Goal: Use online tool/utility: Use online tool/utility

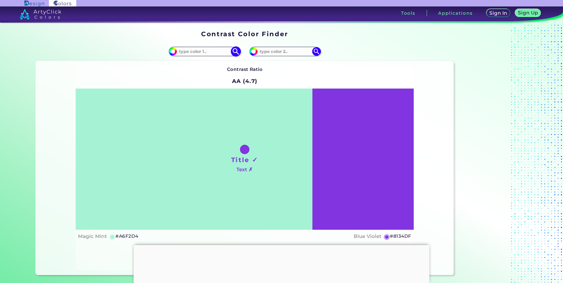
click at [208, 49] on input at bounding box center [204, 51] width 55 height 8
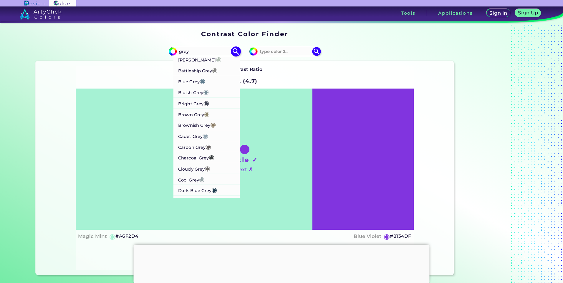
type input "grey"
click at [224, 70] on li "Battleship Grey ◉" at bounding box center [206, 70] width 67 height 11
type input "#848482"
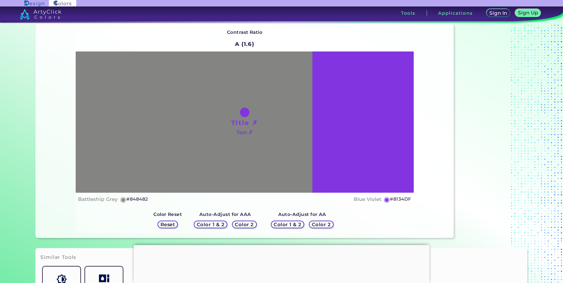
scroll to position [29, 0]
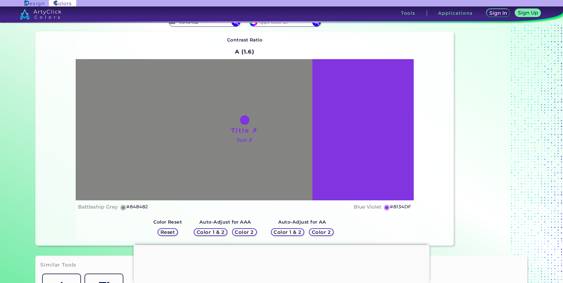
click at [248, 234] on h5 "Color 2" at bounding box center [244, 232] width 18 height 5
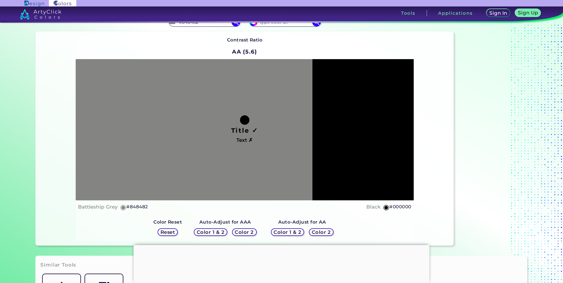
click at [248, 234] on h5 "Color 2" at bounding box center [244, 232] width 19 height 5
click at [248, 234] on h5 "Color 2" at bounding box center [244, 232] width 20 height 5
click at [315, 230] on h5 "Color 2" at bounding box center [320, 232] width 19 height 5
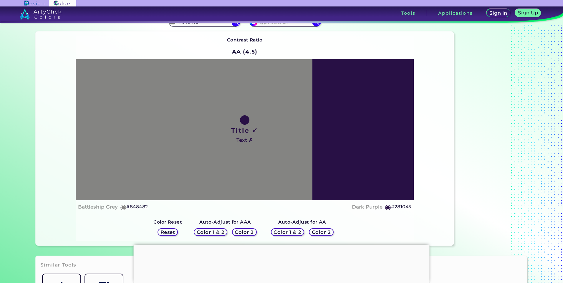
click at [323, 233] on h5 "Color 2" at bounding box center [321, 232] width 19 height 5
click at [313, 230] on h5 "Color 2" at bounding box center [321, 232] width 20 height 5
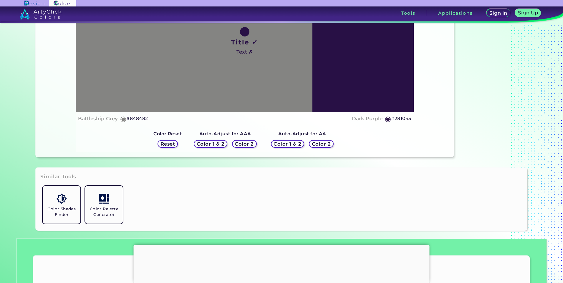
click at [169, 144] on h5 "Reset" at bounding box center [167, 144] width 15 height 5
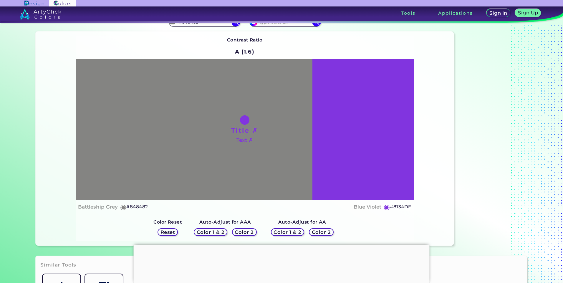
click at [248, 232] on h5 "Color 2" at bounding box center [244, 232] width 19 height 5
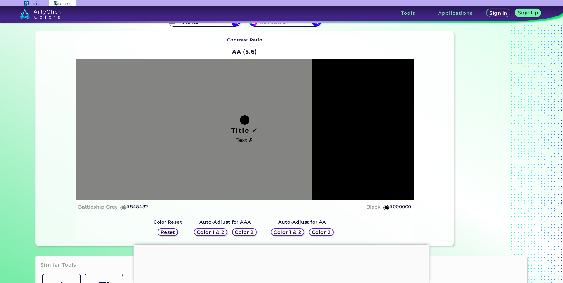
click at [163, 231] on h5 "Reset" at bounding box center [167, 232] width 14 height 5
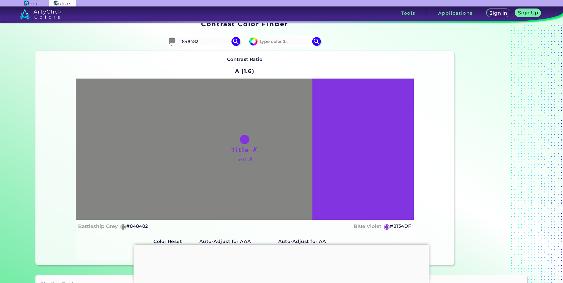
scroll to position [0, 0]
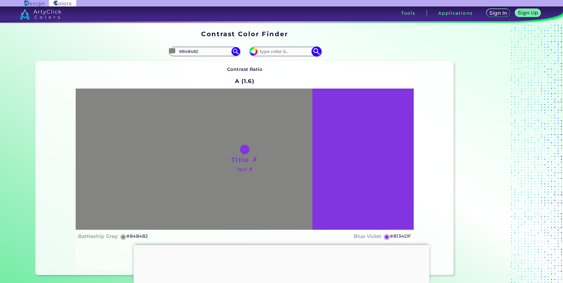
click at [254, 54] on img at bounding box center [253, 51] width 9 height 9
click at [249, 51] on input "#8134df" at bounding box center [252, 50] width 7 height 7
type input "#3e304f"
type input "#3E304F"
type input "#3c2d4e"
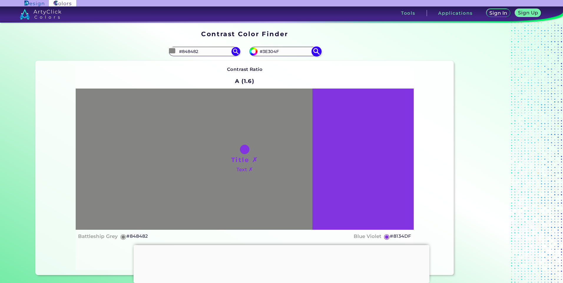
type input "#3C2D4E"
type input "#36244c"
type input "#36244C"
type input "#33204c"
type input "#33204C"
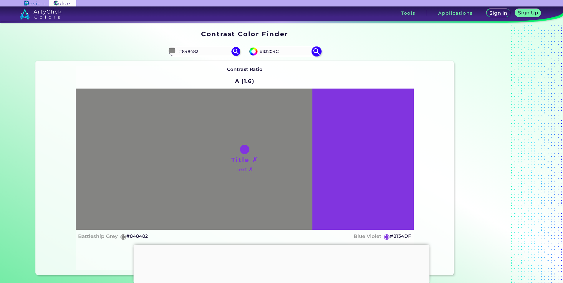
type input "#362150"
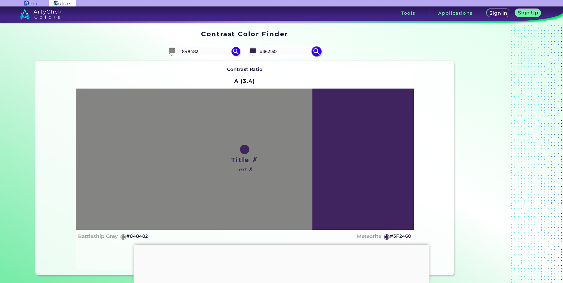
type input "#3f2460"
type input "#3F2460"
type input "#47296b"
type input "#47296B"
type input "#553281"
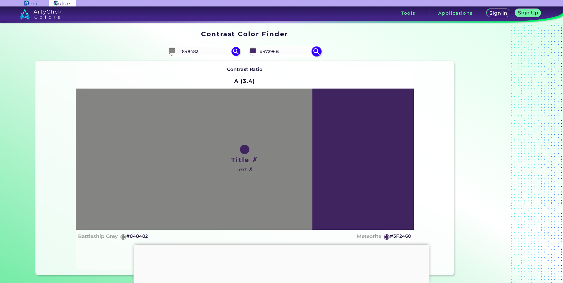
type input "#553281"
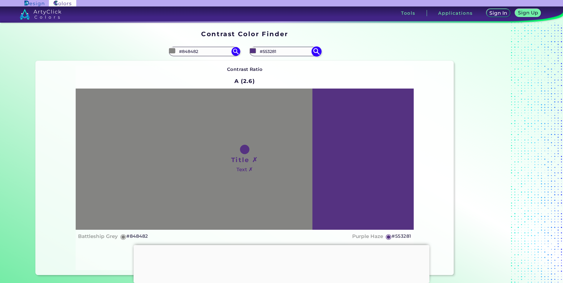
type input "#583285"
type input "#573187"
type input "#61309c"
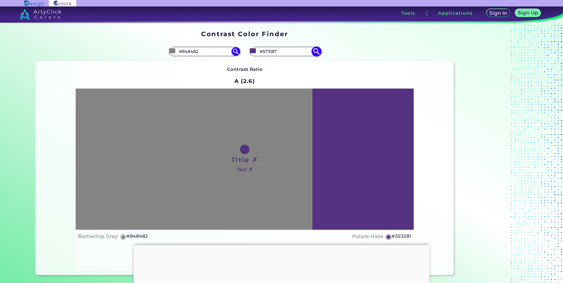
type input "#61309C"
type input "#6530a6"
type input "#6530A6"
type input "#6c2fb6"
type input "#6C2FB6"
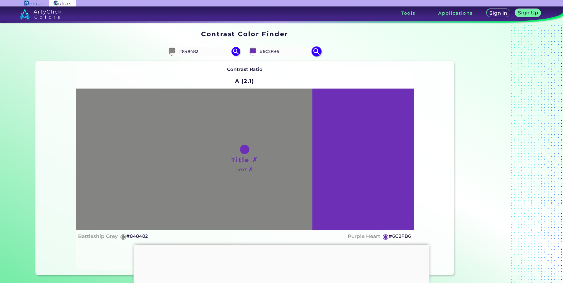
type input "#6c2eb8"
type input "#6C2EB8"
type input "#6c2db9"
type input "#6C2DB9"
type input "#692ab7"
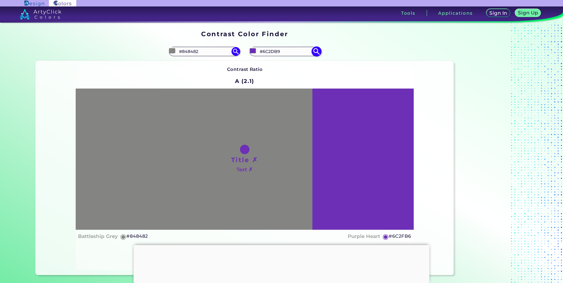
type input "#692AB7"
type input "#6b25c1"
type input "#6B25C1"
type input "#6823be"
type input "#6823BE"
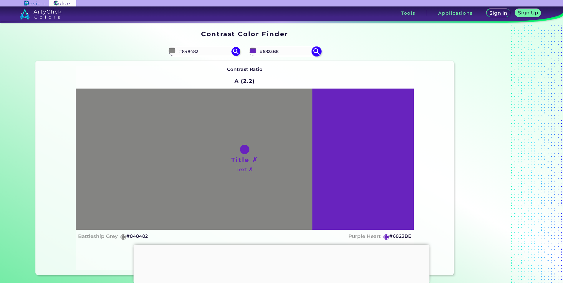
type input "#6b22c3"
type input "#6B22C3"
type input "#6b21c4"
type input "#6B21C4"
type input "#6f23cd"
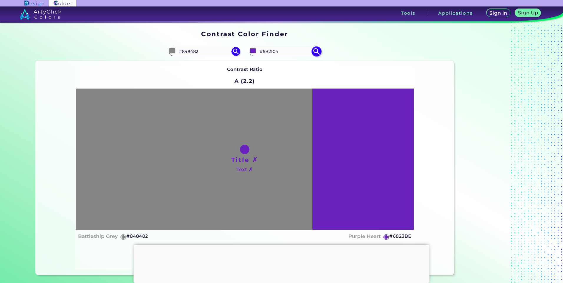
type input "#6F23CD"
type input "#7223d1"
type input "#7223D1"
type input "#7927dd"
type input "#7927DD"
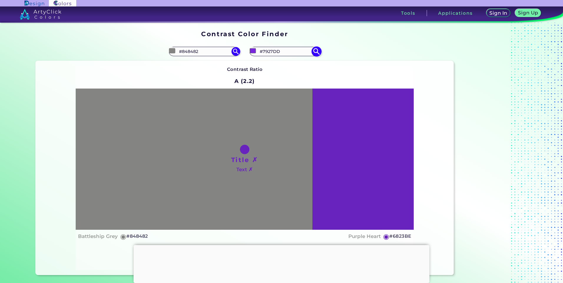
type input "#7b26e3"
type input "#7B26E3"
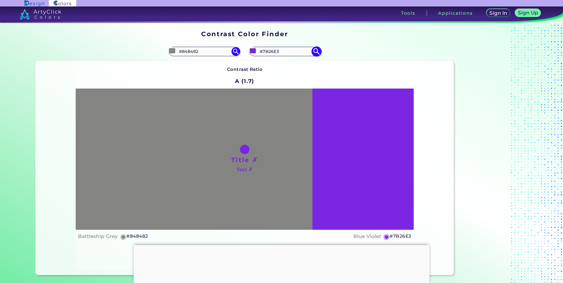
type input "#7b25e4"
type input "#7B25E4"
type input "#7e2be3"
type input "#7E2BE3"
type input "#893fe4"
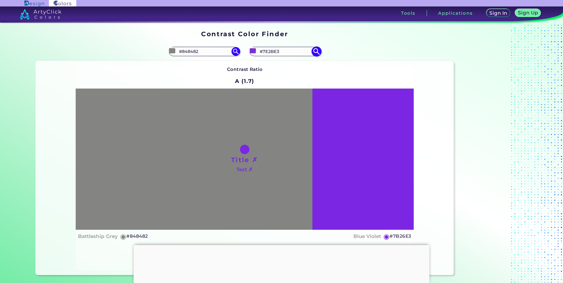
type input "#893FE4"
type input "#9a5de5"
type input "#9A5DE5"
type input "#a067e4"
type input "#A067E4"
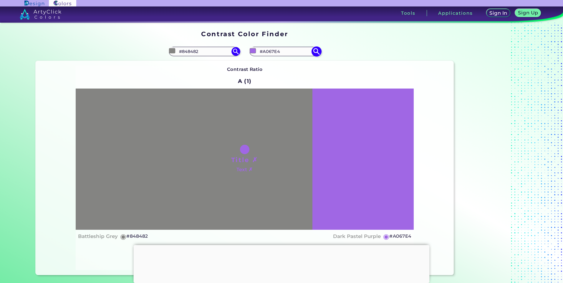
type input "#9d68df"
type input "#9D68DF"
type input "#9662d5"
type input "#9662D5"
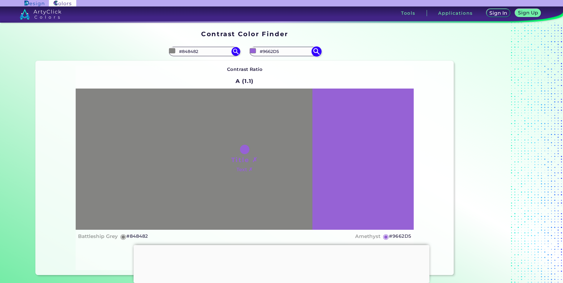
type input "#8c5dc6"
type input "#8C5DC6"
type input "#7651a4"
type input "#7651A4"
type input "#6a4893"
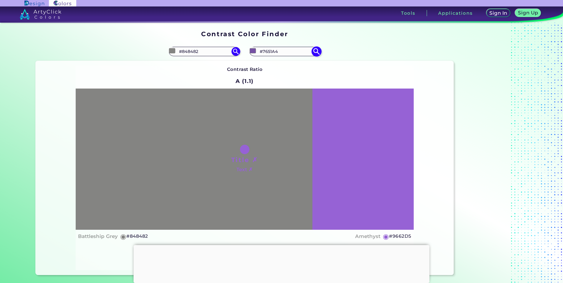
type input "#6A4893"
type input "#674790"
type input "#65458c"
type input "#65458C"
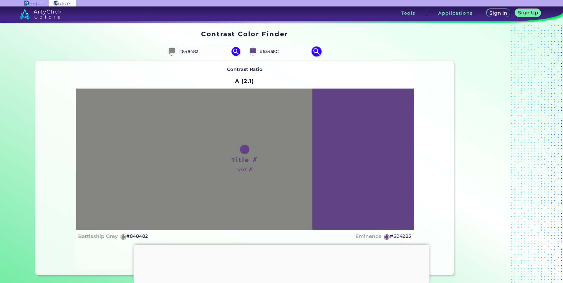
type input "#604285"
type input "#5b3e7e"
type input "#5B3E7E"
type input "#593d7b"
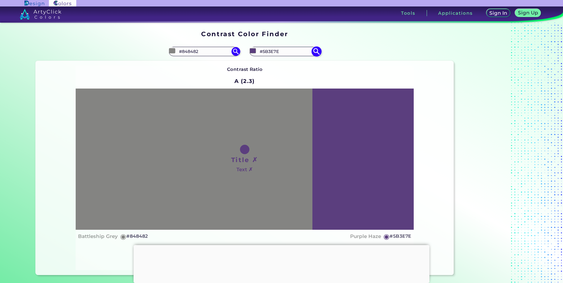
type input "#593D7B"
type input "#563b78"
type input "#563B78"
type input "#543974"
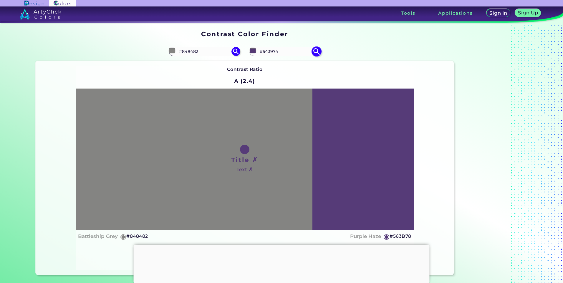
type input "#4f376d"
type input "#4F376D"
type input "#4c3569"
type input "#4C3569"
type input "#4d3668"
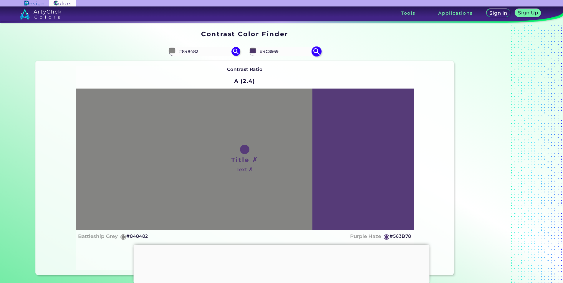
type input "#4D3668"
type input "#483262"
type input "#45315e"
type input "#45315E"
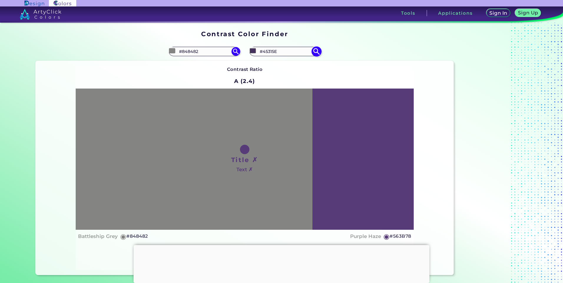
type input "#43305a"
type input "#43305A"
type input "#3e2d53"
type input "#3E2D53"
type input "#3b2b50"
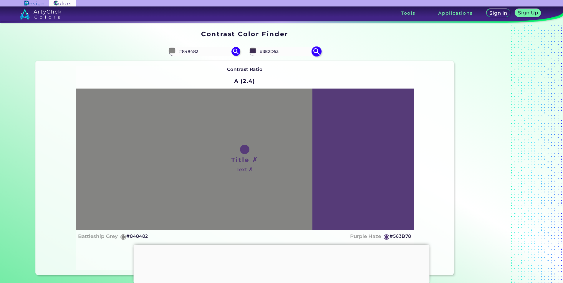
type input "#3B2B50"
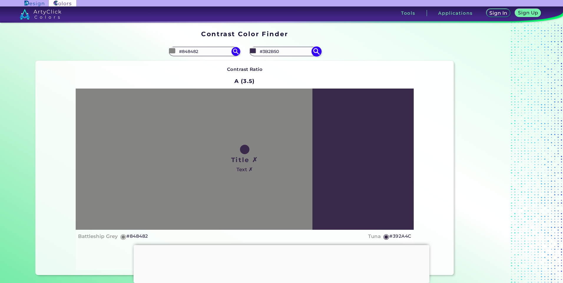
type input "#392a4c"
type input "#392A4C"
type input "#372947"
type input "#342843"
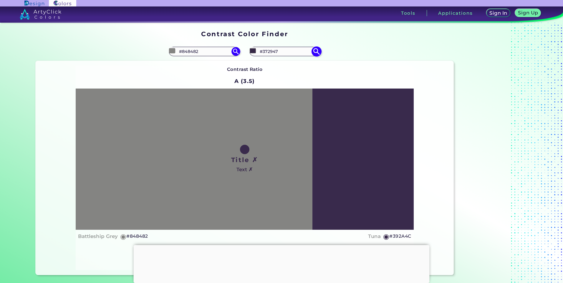
type input "#342843"
type input "#32273f"
type input "#32273F"
type input "#32283e"
type input "#32283E"
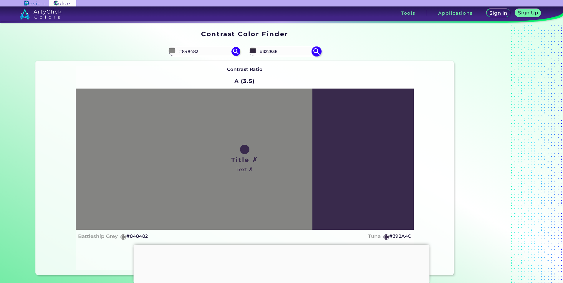
type input "#2f273a"
type input "#2F273A"
type input "#30273a"
type input "#30273A"
type input "#322a3c"
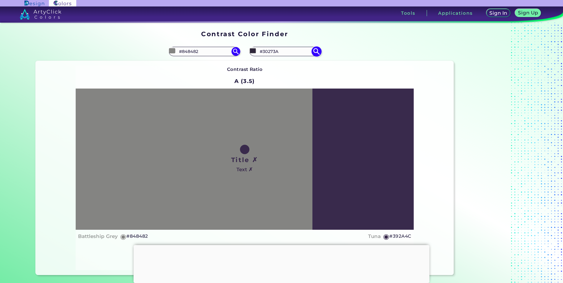
type input "#322A3C"
type input "#322b3b"
type input "#322B3B"
type input "#322c3a"
type input "#322C3A"
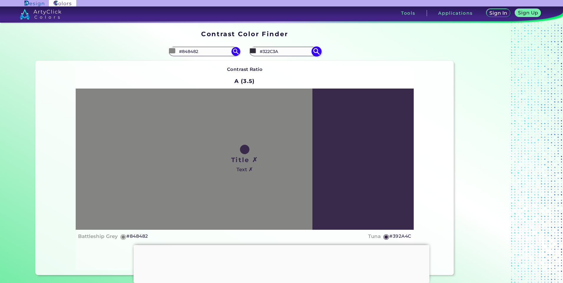
type input "#352f3c"
type input "#352F3C"
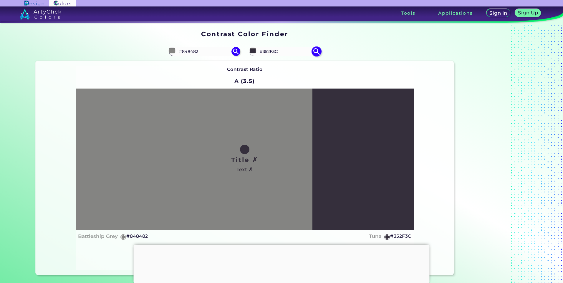
type input "#35303b"
type input "#35303B"
type input "#322e38"
type input "#322E38"
type input "#35313a"
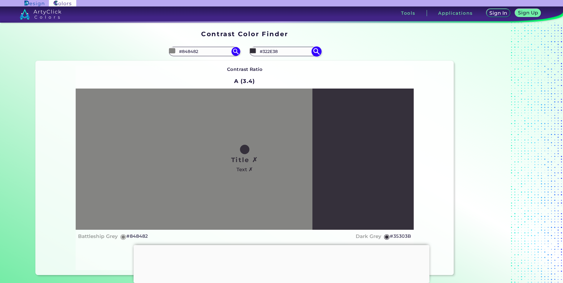
type input "#35313A"
type input "#3a363f"
type input "#3A363F"
type input "#423e47"
type input "#423E47"
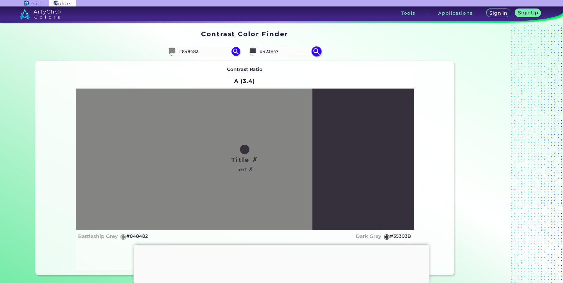
type input "#47434c"
type input "#47434C"
type input "#514d56"
type input "#514D56"
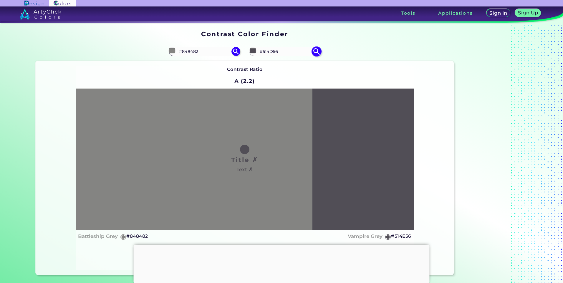
type input "#514e56"
type input "#514E56"
type input "#545058"
type input "#5b5760"
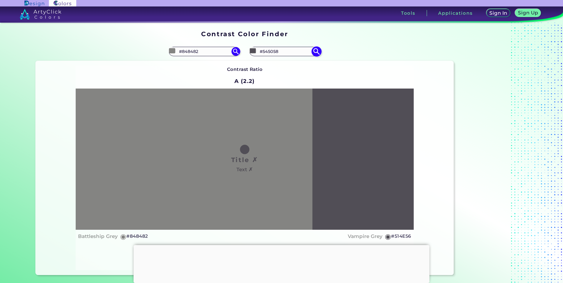
type input "#5B5760"
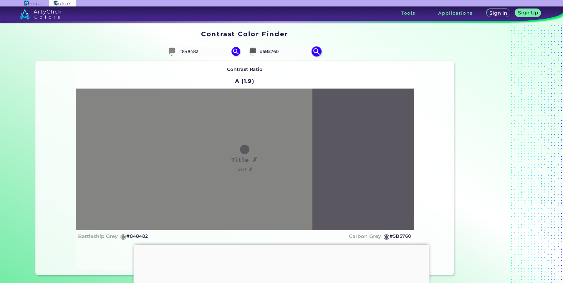
type input "#5e5a63"
type input "#5E5A63"
type input "#635e68"
type input "#635E68"
type input "#68646d"
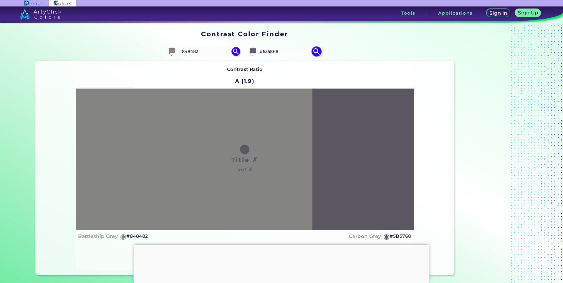
type input "#68646D"
type input "#6b676f"
type input "#6B676F"
type input "#706c75"
type input "#706C75"
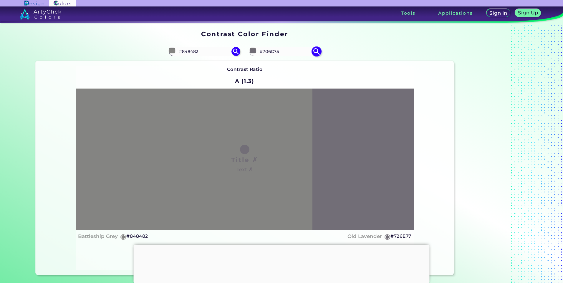
type input "#726e77"
type input "#726E77"
type input "#75717a"
type input "#75717A"
type input "#77737d"
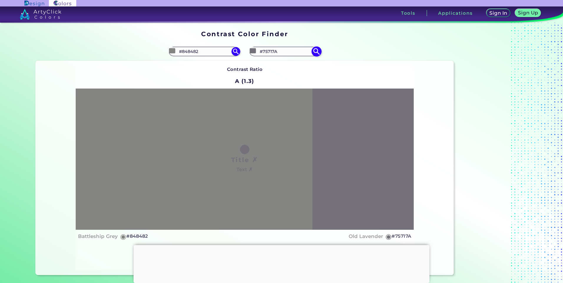
type input "#77737D"
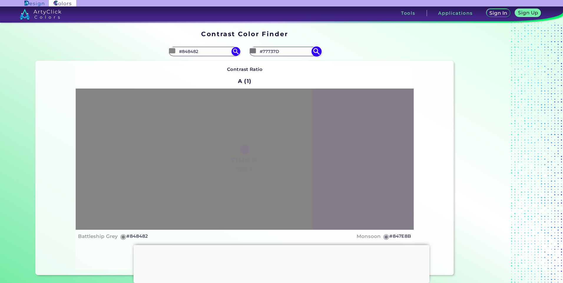
type input "#847e8b"
type input "#847E8B"
type input "#87818d"
type input "#87818D"
type input "#898391"
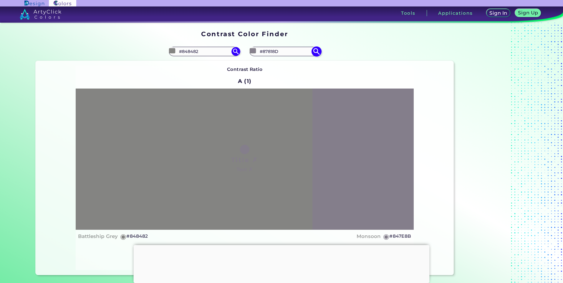
type input "#898391"
type input "#918b98"
type input "#918B98"
type input "#938d9a"
type input "#938D9A"
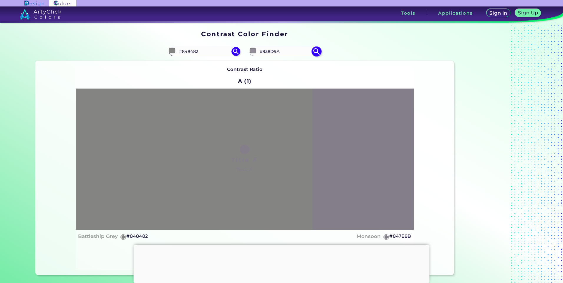
type input "#968f9e"
type input "#968F9E"
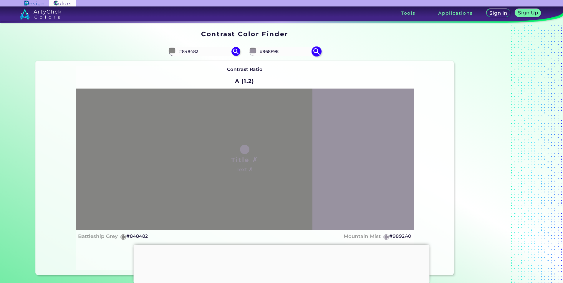
type input "#9892a0"
type input "#9892A0"
type input "#9b96a2"
type input "#9B96A2"
type input "#9d97a5"
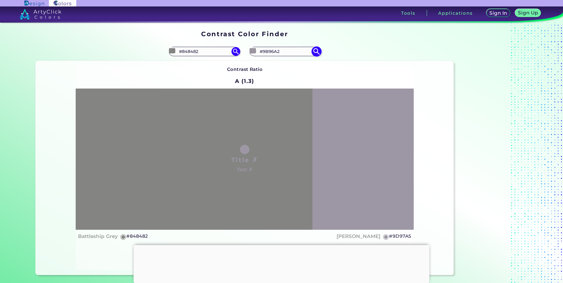
type input "#9D97A5"
type input "#9b95a3"
type input "#9B95A3"
type input "#9891a1"
type input "#9891A1"
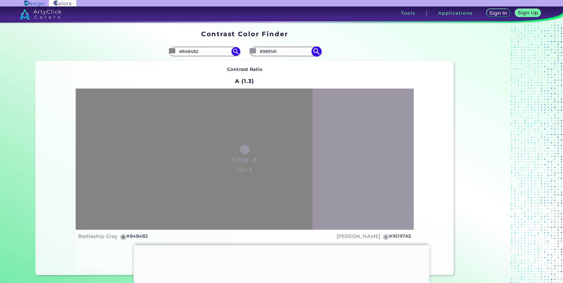
type input "#9890a2"
type input "#9890A2"
type input "#968da0"
type input "#968DA0"
type input "#93899f"
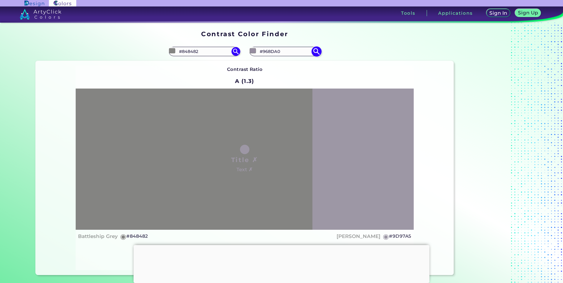
type input "#93899F"
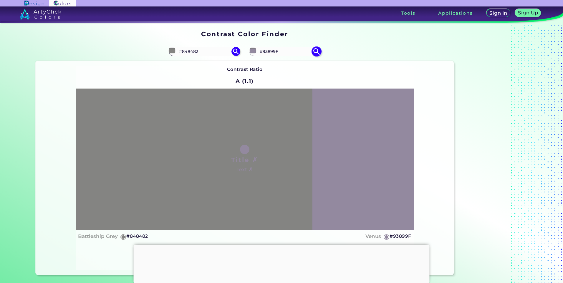
type input "#90869c"
type input "#90869C"
type input "#8e8599"
type input "#8E8599"
type input "#8b8297"
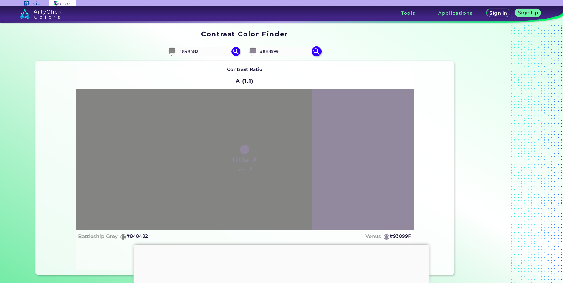
type input "#8B8297"
click at [328, 64] on div "Contrast Ratio A (1) Title ✗ Text ✗ Battleship Grey ◉ #848482 Venus ◉ #8B8297 R…" at bounding box center [245, 168] width 418 height 214
click at [251, 51] on input "#8b8297" at bounding box center [252, 50] width 7 height 7
type input "#6c5190"
type input "#6C5190"
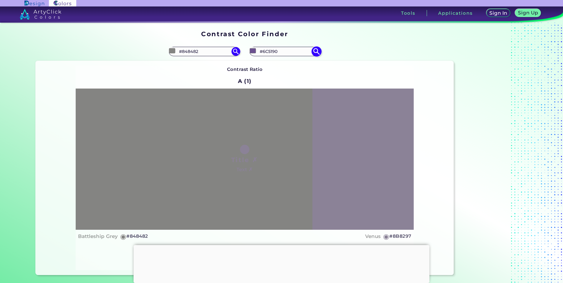
type input "#694e8d"
type input "#694E8D"
type input "#674b8b"
type input "#674B8B"
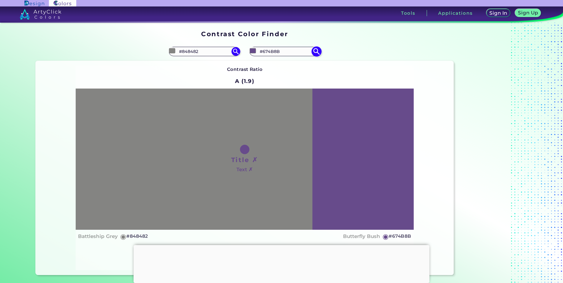
type input "#674a8c"
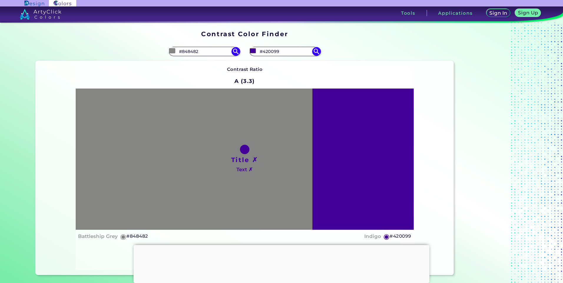
drag, startPoint x: 354, startPoint y: 70, endPoint x: 376, endPoint y: 52, distance: 28.7
click at [354, 70] on div "Contrast Ratio A (3.3) Title ✗ Text ✗ Battleship Grey ◉ #848482 ◉" at bounding box center [245, 168] width 338 height 205
